Goal: Information Seeking & Learning: Learn about a topic

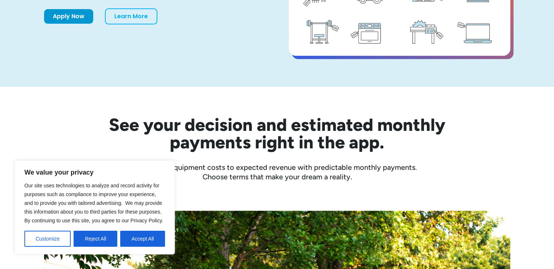
click at [89, 236] on button "Reject All" at bounding box center [96, 239] width 44 height 16
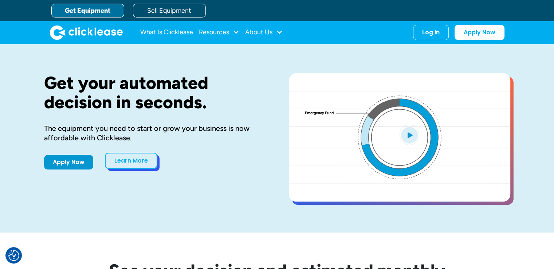
click at [134, 162] on link "Learn More" at bounding box center [131, 161] width 52 height 16
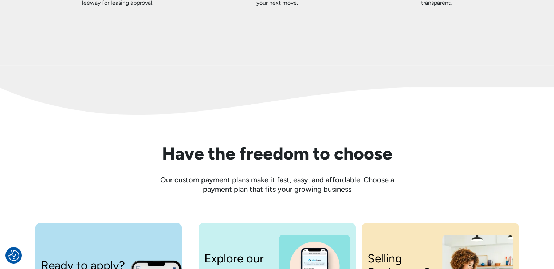
scroll to position [801, 0]
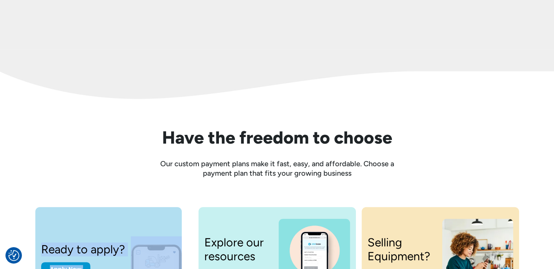
drag, startPoint x: 369, startPoint y: 174, endPoint x: 353, endPoint y: 182, distance: 18.3
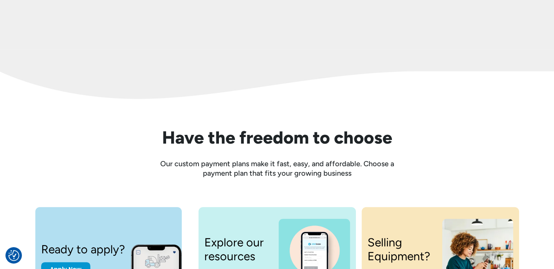
click at [367, 182] on div "Ready to apply? Apply Now Explore our resources Learn More Selling Equipment? L…" at bounding box center [277, 262] width 525 height 169
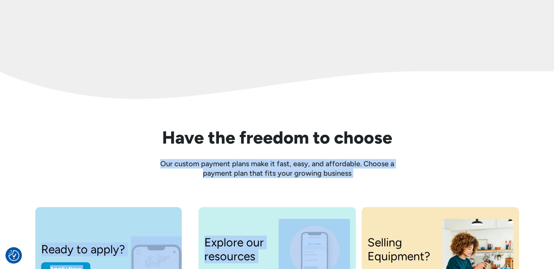
drag, startPoint x: 280, startPoint y: 173, endPoint x: 154, endPoint y: 148, distance: 128.1
click at [282, 157] on div "Have the freedom to choose Our custom payment plans make it fast, easy, and aff…" at bounding box center [277, 153] width 466 height 50
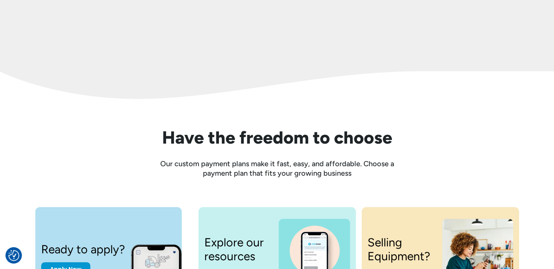
click at [439, 162] on div "Have the freedom to choose Our custom payment plans make it fast, easy, and aff…" at bounding box center [277, 153] width 466 height 50
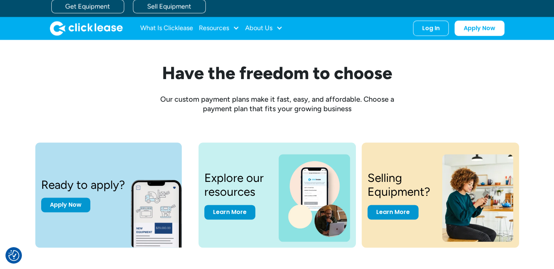
scroll to position [865, 0]
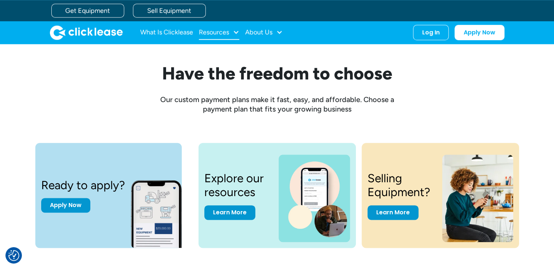
click at [231, 31] on div "Resources" at bounding box center [219, 32] width 40 height 15
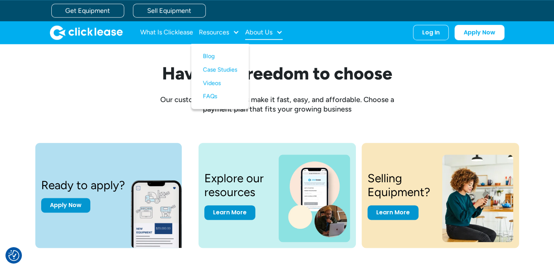
click at [252, 32] on div "About Us" at bounding box center [258, 32] width 27 height 0
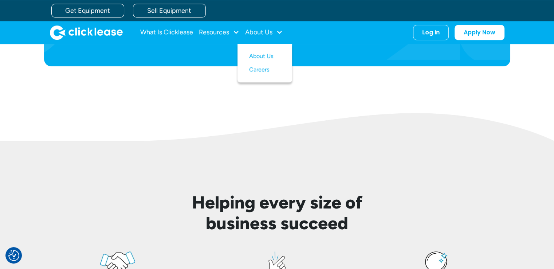
scroll to position [428, 0]
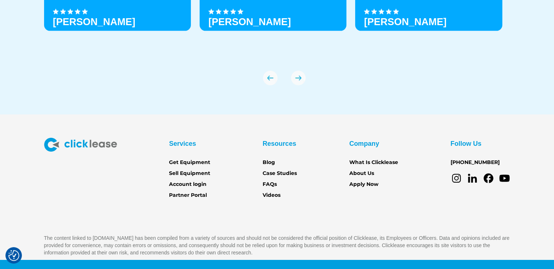
scroll to position [2594, 0]
